Goal: Navigation & Orientation: Find specific page/section

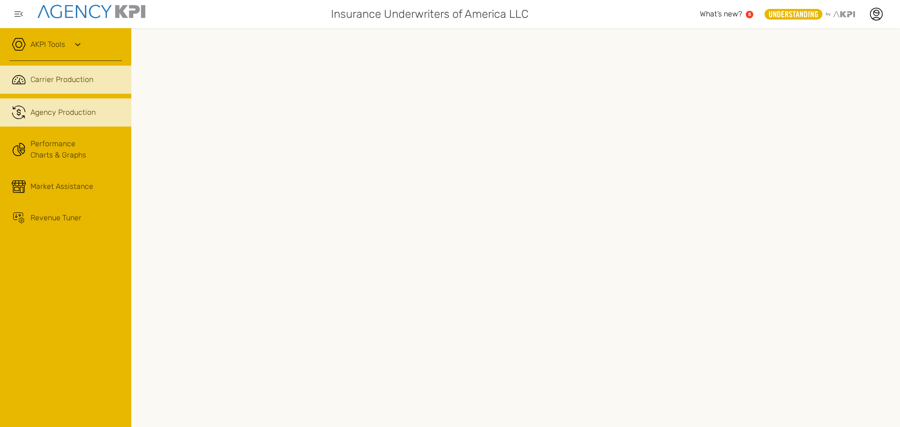
click at [66, 116] on div "Agency Production" at bounding box center [62, 112] width 65 height 11
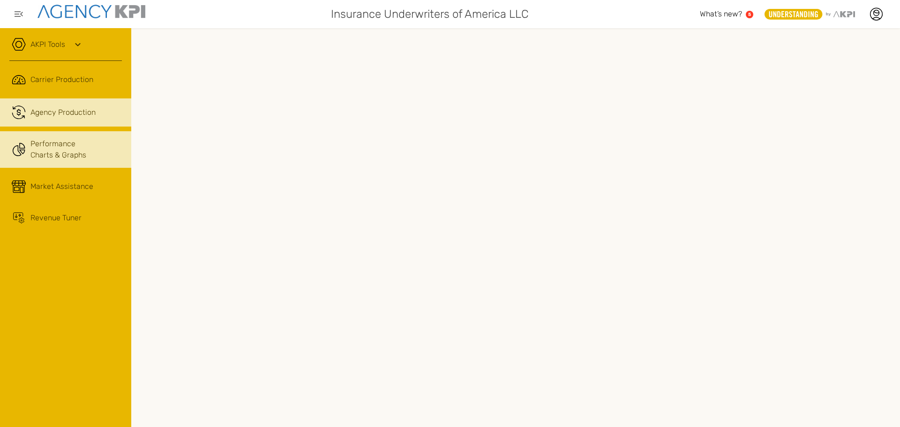
click at [60, 153] on link "Performance Charts & Graphs" at bounding box center [65, 149] width 131 height 37
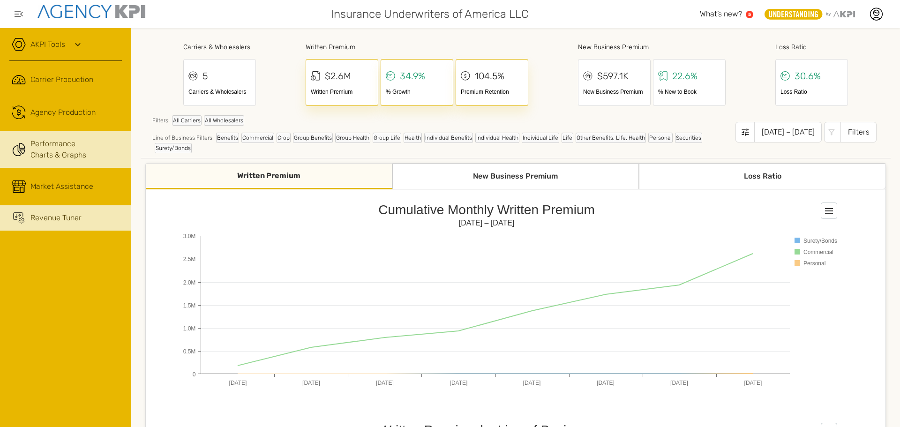
click at [46, 212] on div "Revenue Tuner" at bounding box center [55, 217] width 51 height 11
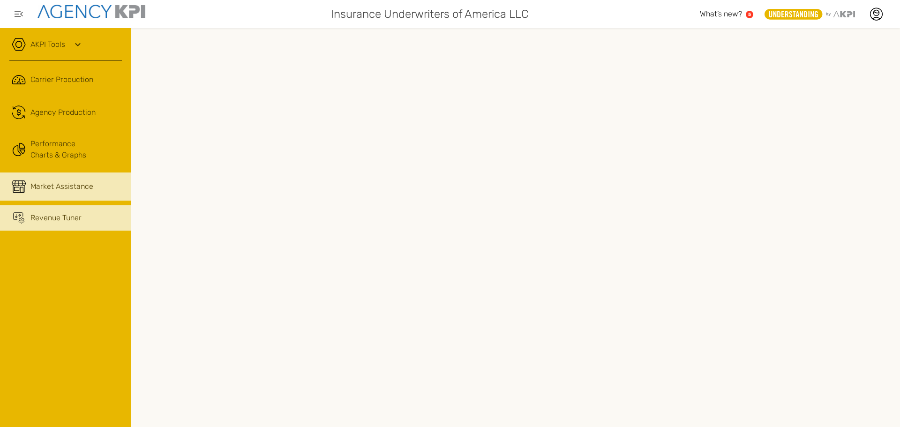
click at [65, 182] on div "Market Assistance" at bounding box center [61, 186] width 63 height 11
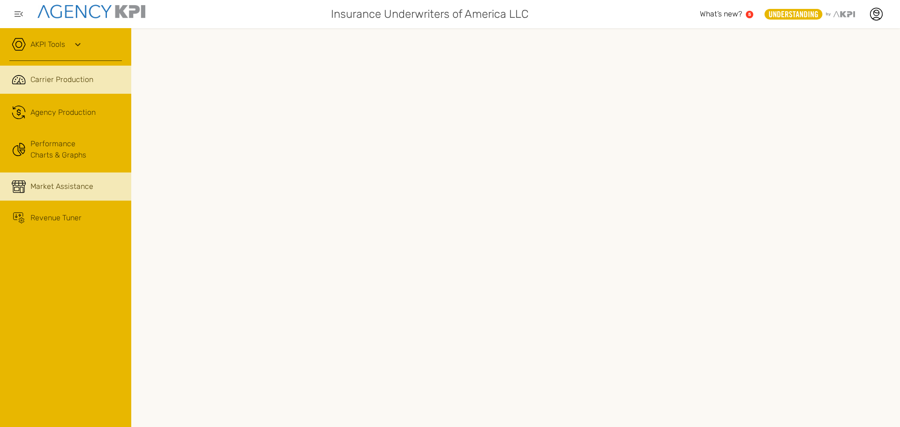
click at [46, 80] on span "Carrier Production" at bounding box center [61, 79] width 63 height 11
click at [83, 39] on icon at bounding box center [77, 44] width 11 height 11
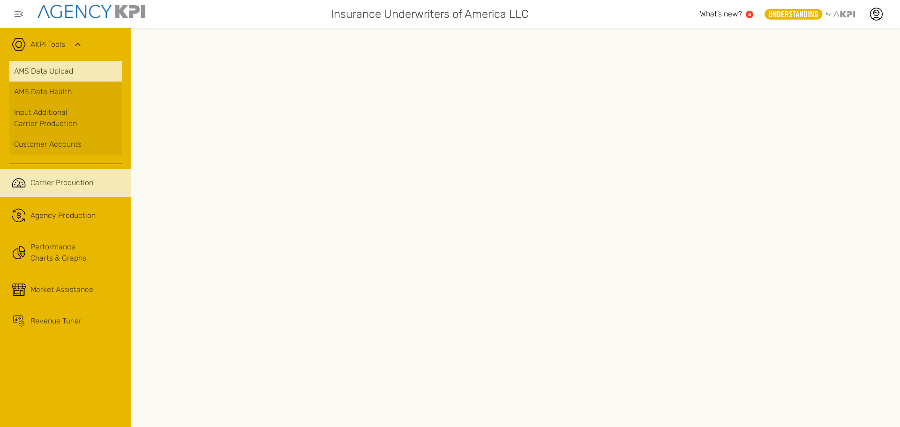
click at [55, 70] on link "AMS Data Upload" at bounding box center [65, 71] width 113 height 21
click at [874, 18] on icon at bounding box center [876, 14] width 14 height 14
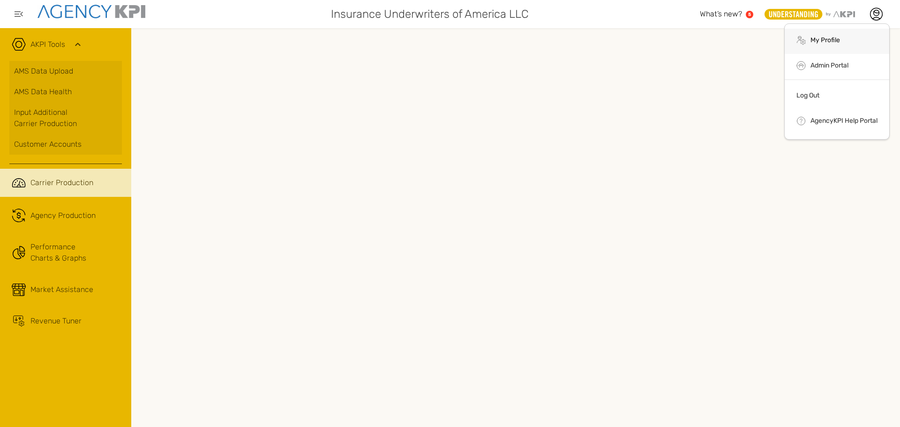
click at [842, 41] on li ".cls-1{fill:none;stroke:#000;stroke-linecap:round;stroke-linejoin:round;stroke-…" at bounding box center [837, 41] width 105 height 25
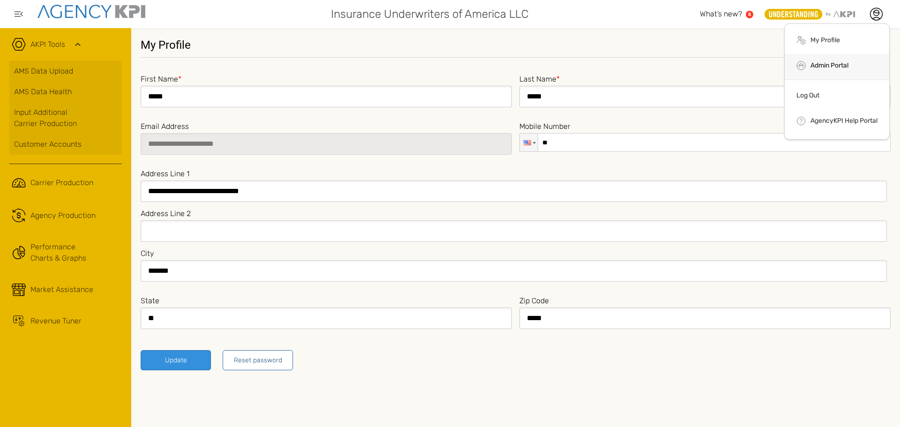
click at [809, 60] on li "Admin Portal" at bounding box center [837, 66] width 105 height 25
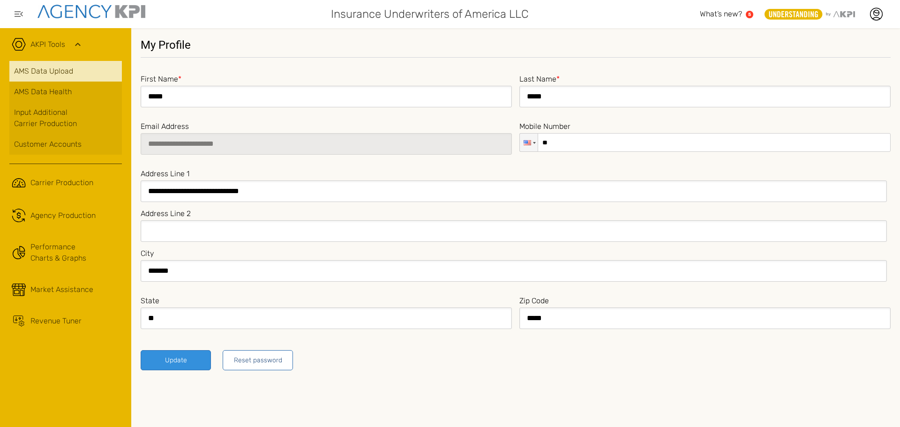
click at [67, 71] on link "AMS Data Upload" at bounding box center [65, 71] width 113 height 21
